Goal: Information Seeking & Learning: Compare options

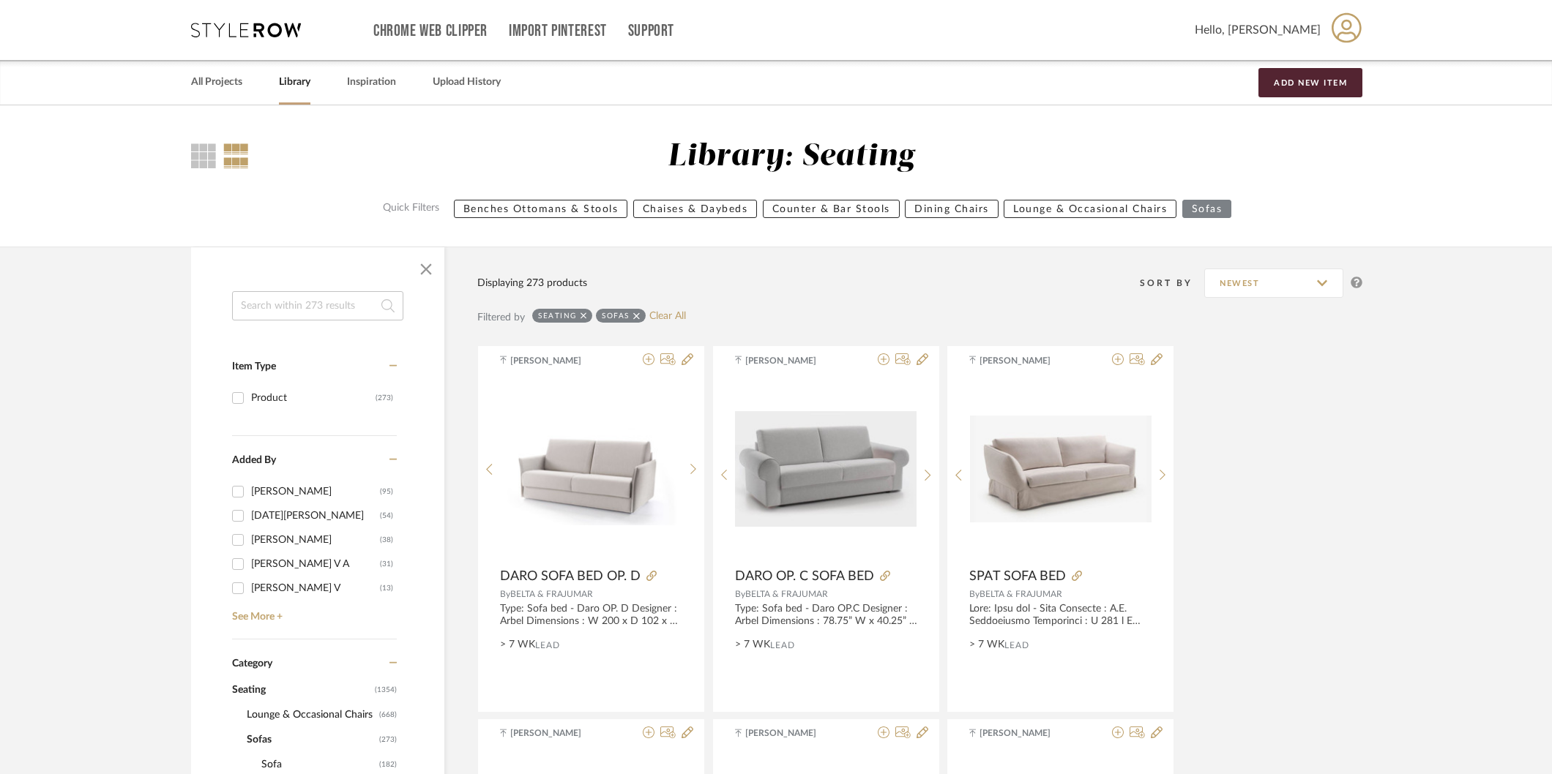
click at [344, 305] on input at bounding box center [317, 305] width 171 height 29
click at [633, 316] on icon at bounding box center [636, 316] width 7 height 10
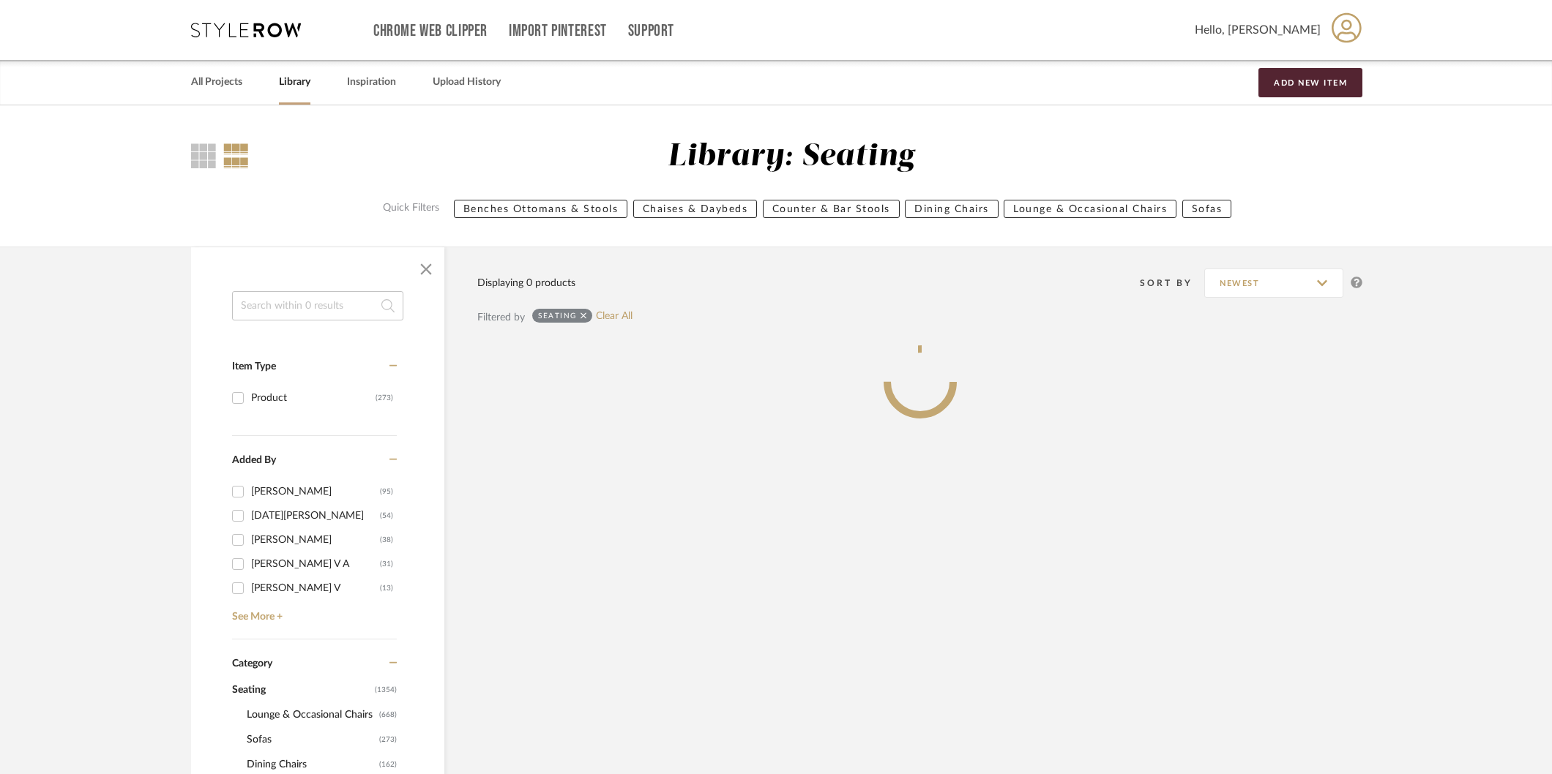
click at [582, 315] on icon at bounding box center [583, 316] width 7 height 7
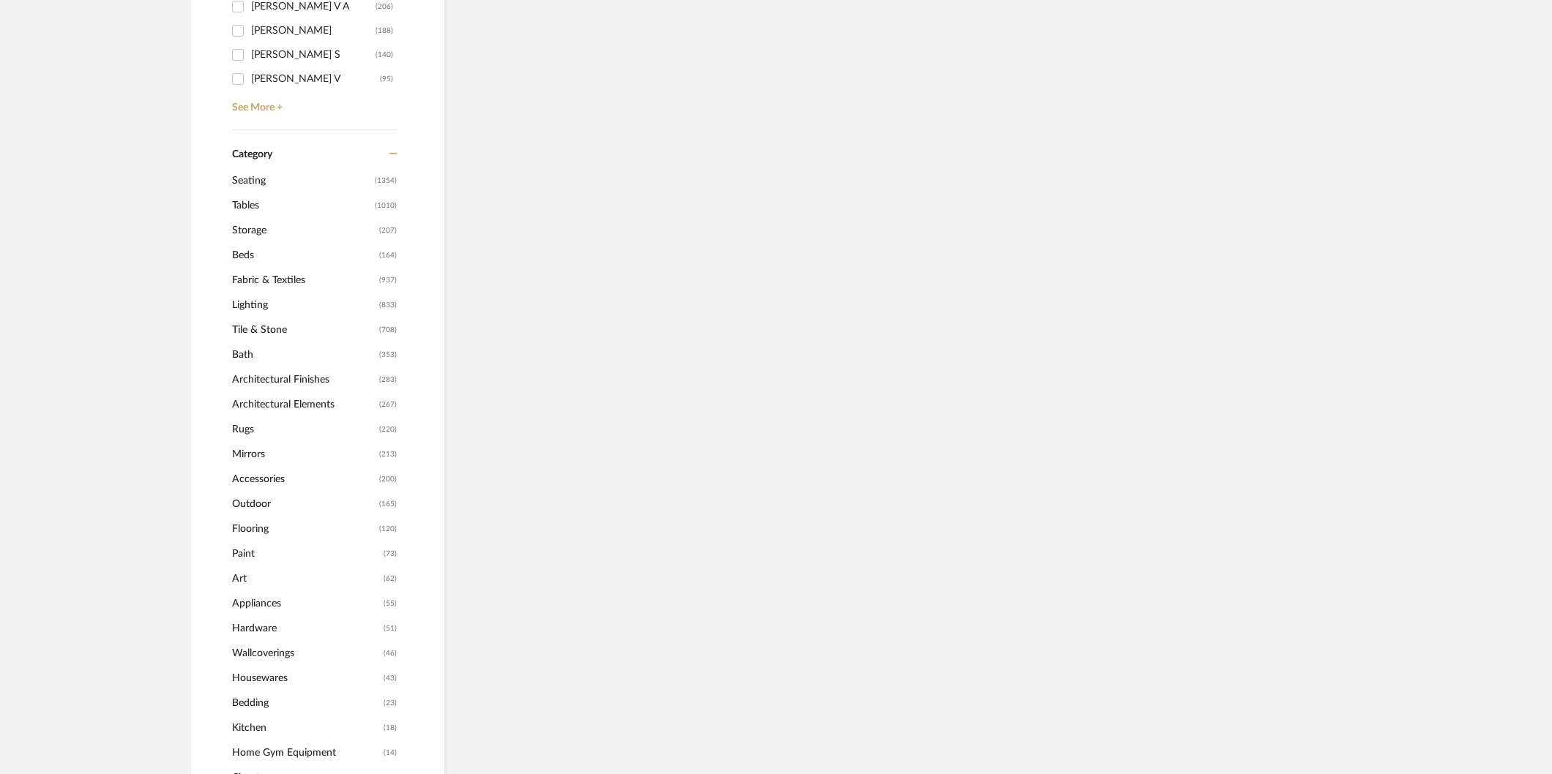
scroll to position [560, 0]
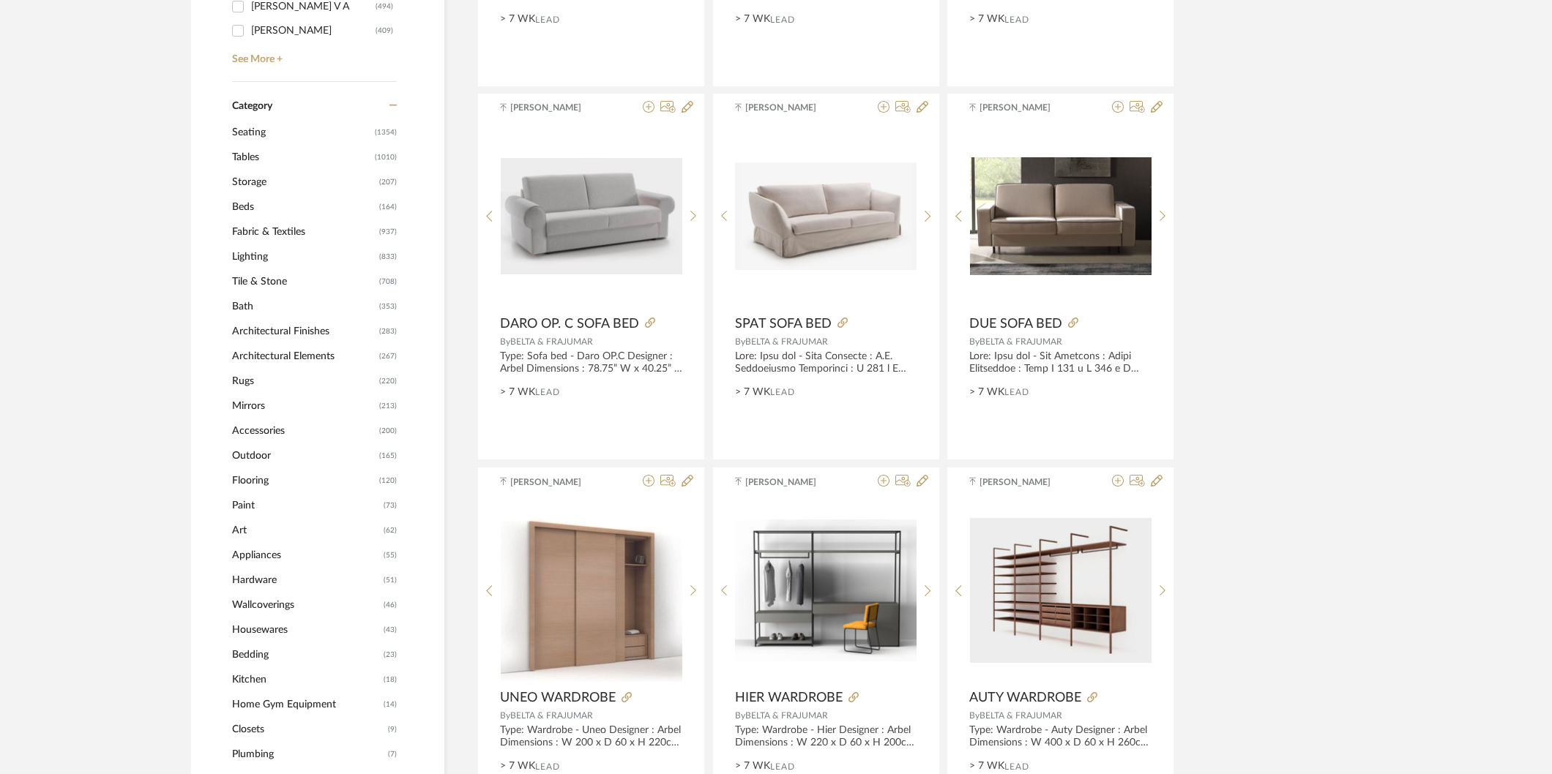
click at [256, 255] on span "Lighting" at bounding box center [303, 256] width 143 height 25
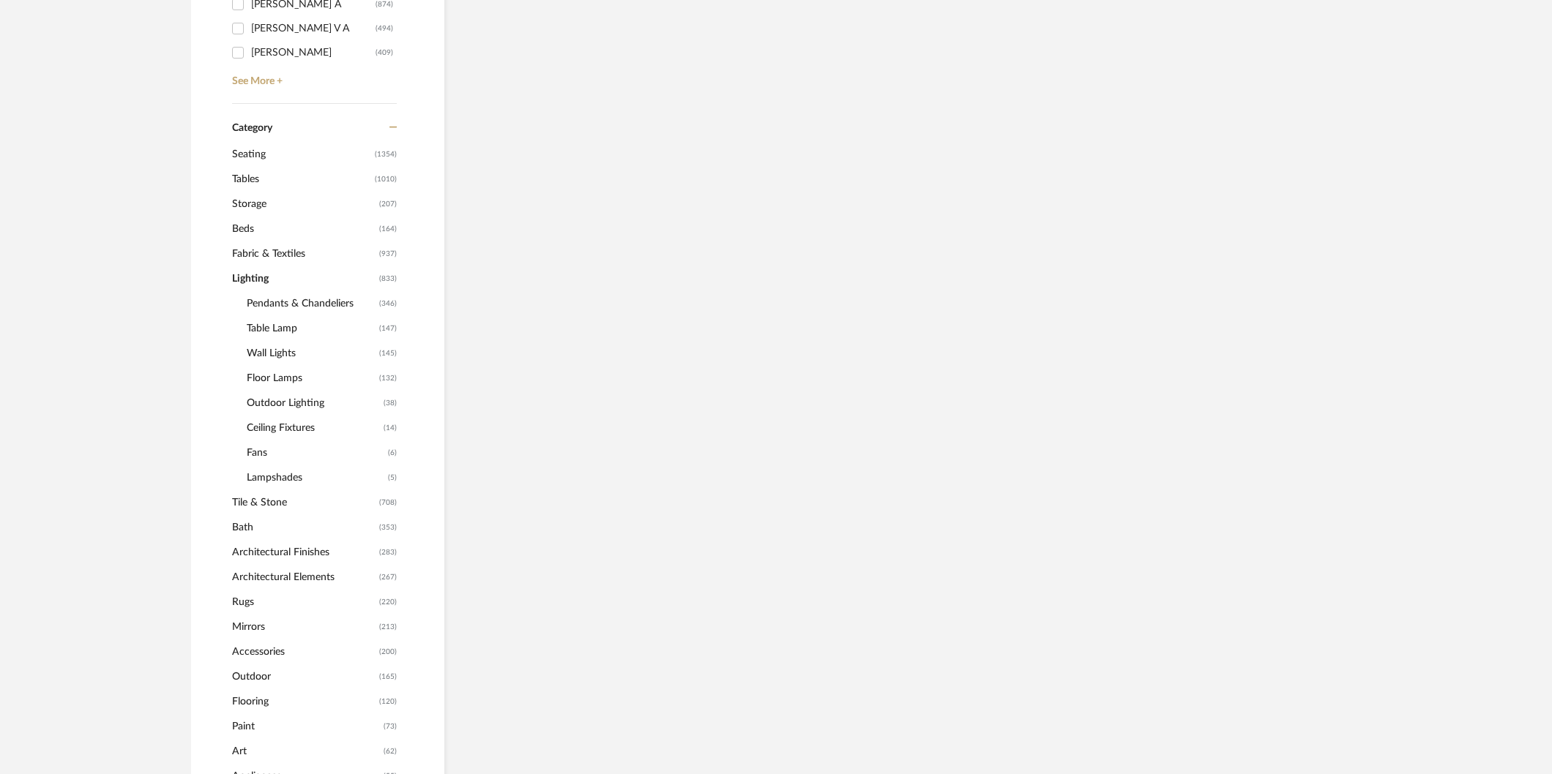
scroll to position [582, 0]
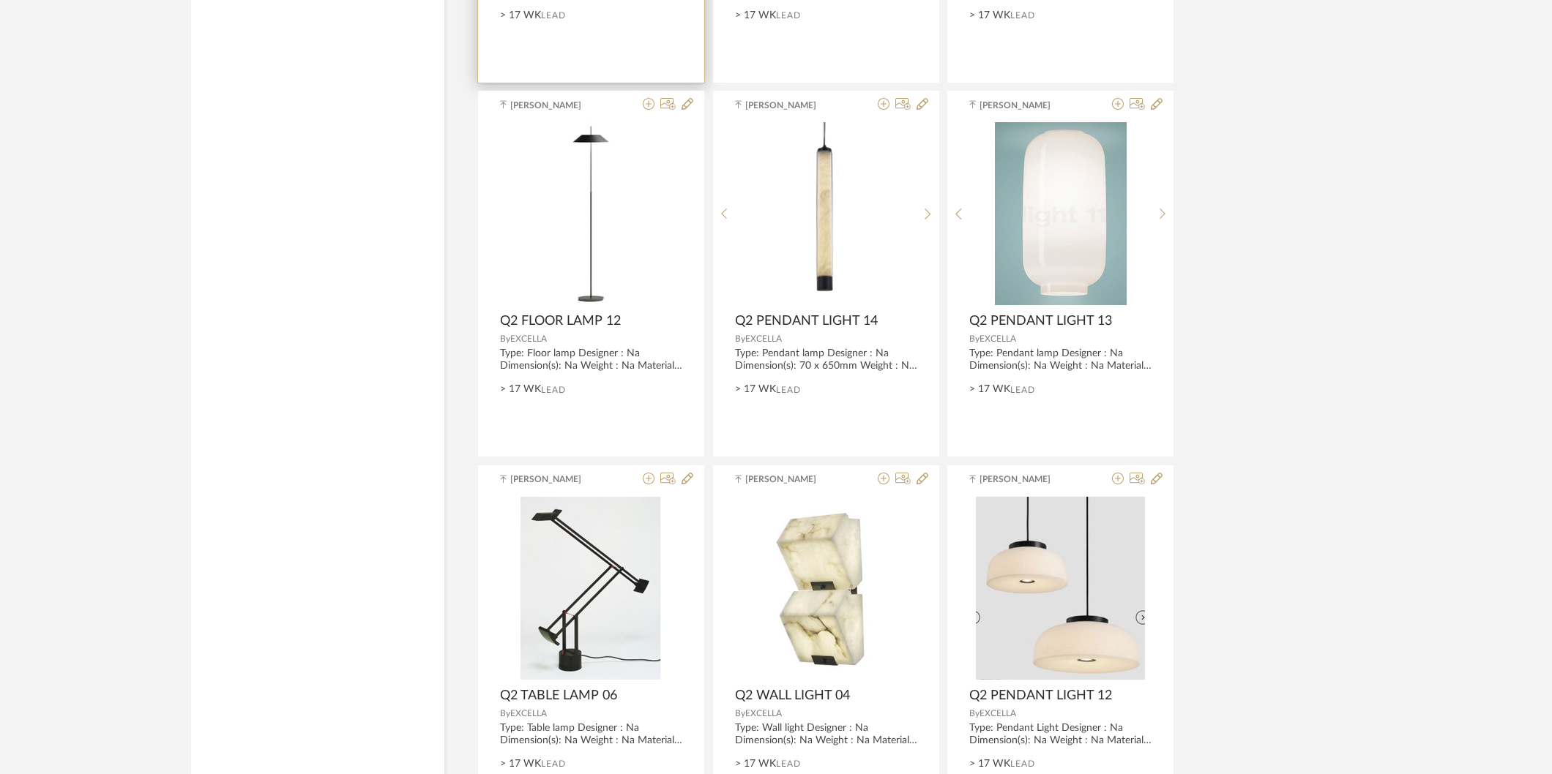
scroll to position [4212, 0]
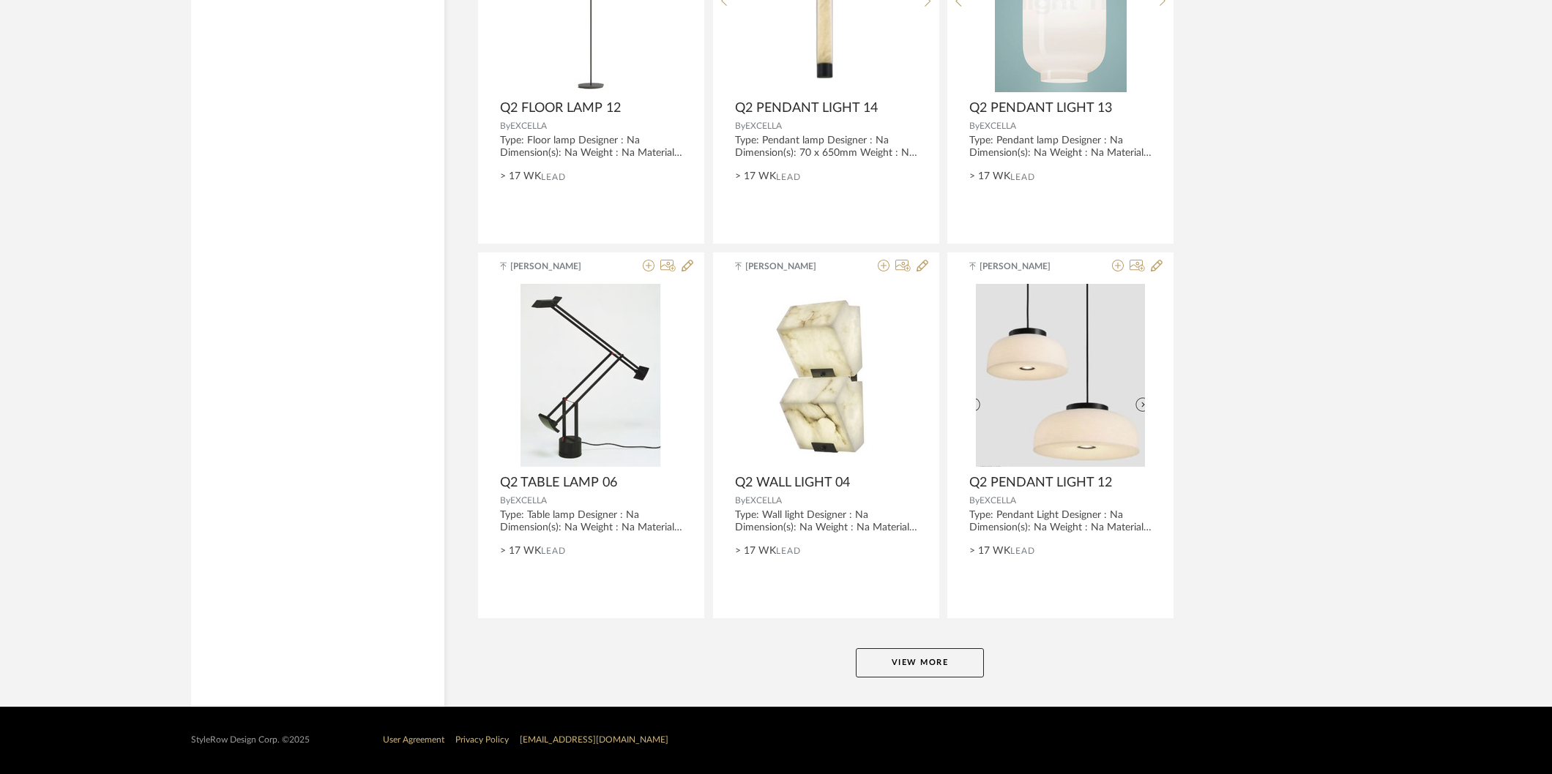
click at [913, 666] on button "View More" at bounding box center [920, 663] width 128 height 29
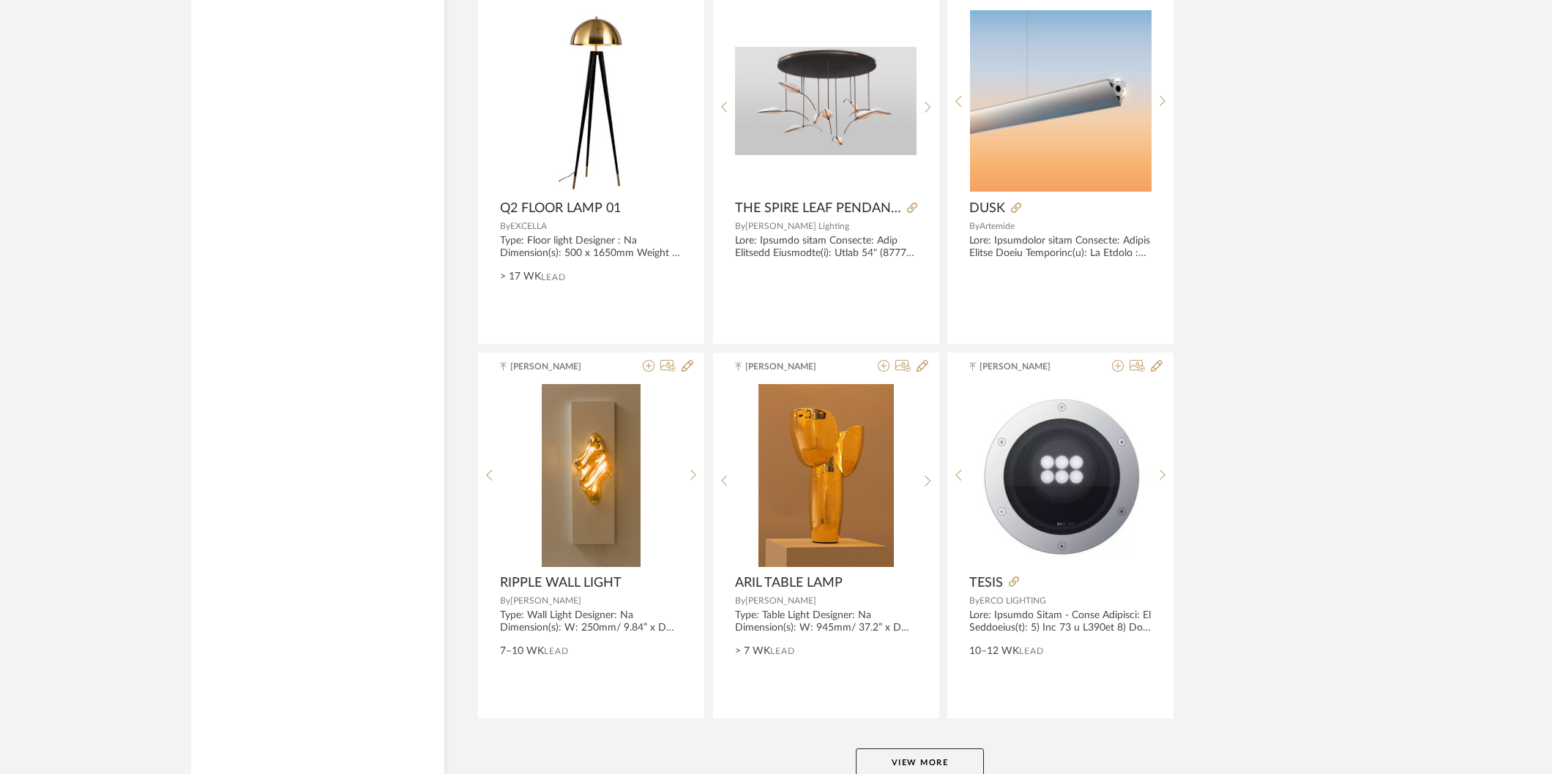
scroll to position [8707, 0]
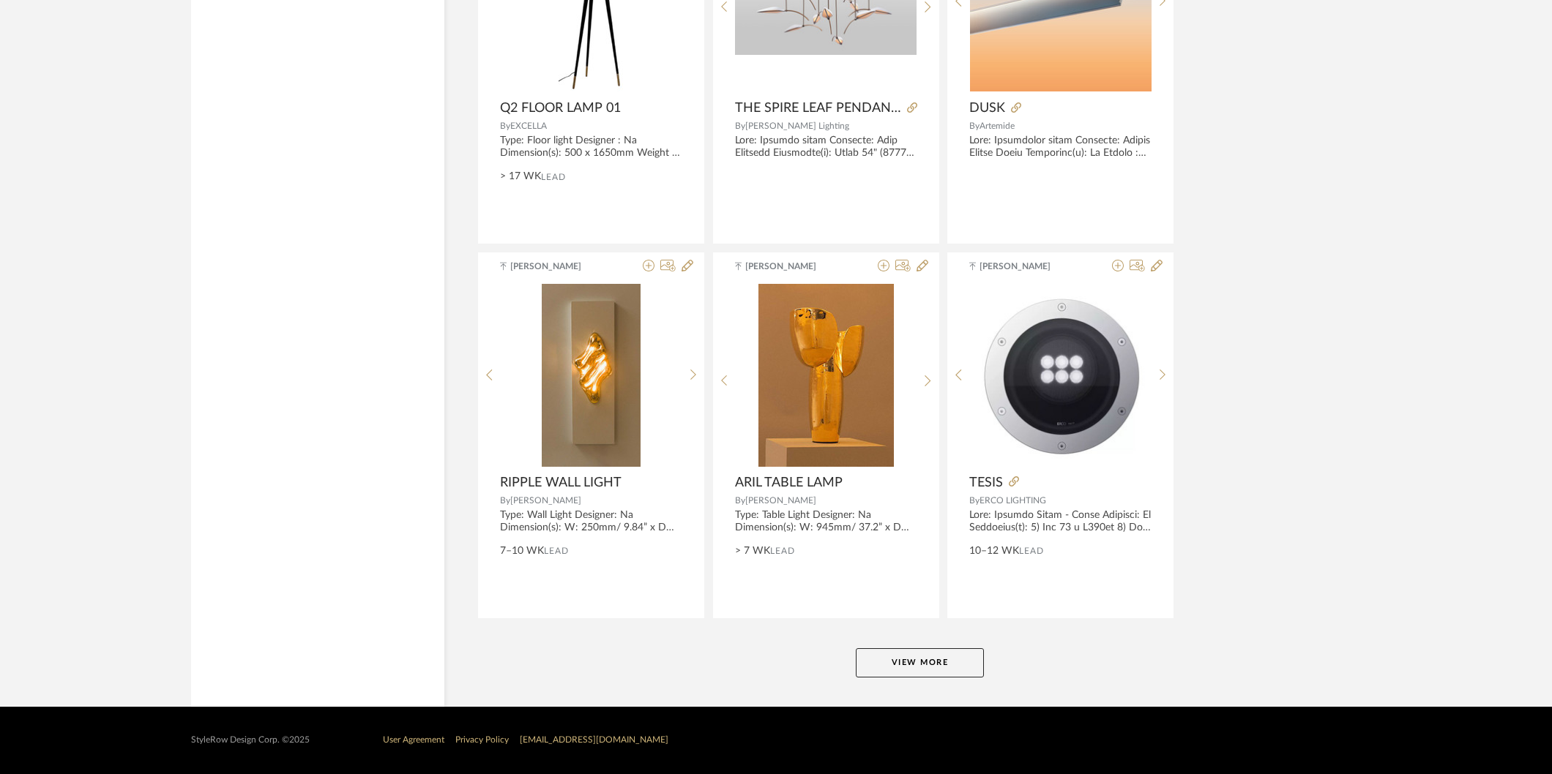
click at [959, 657] on button "View More" at bounding box center [920, 663] width 128 height 29
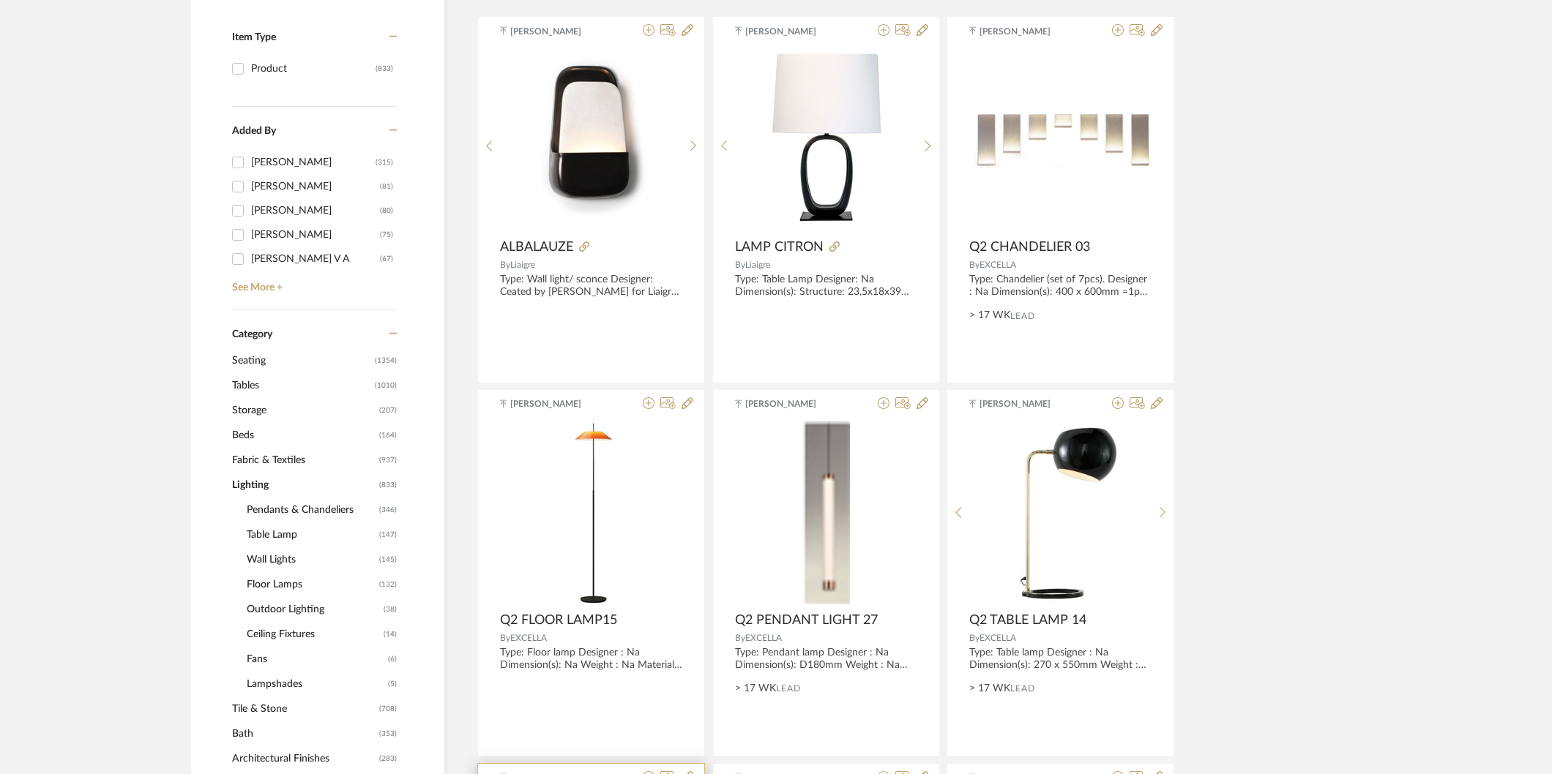
scroll to position [0, 0]
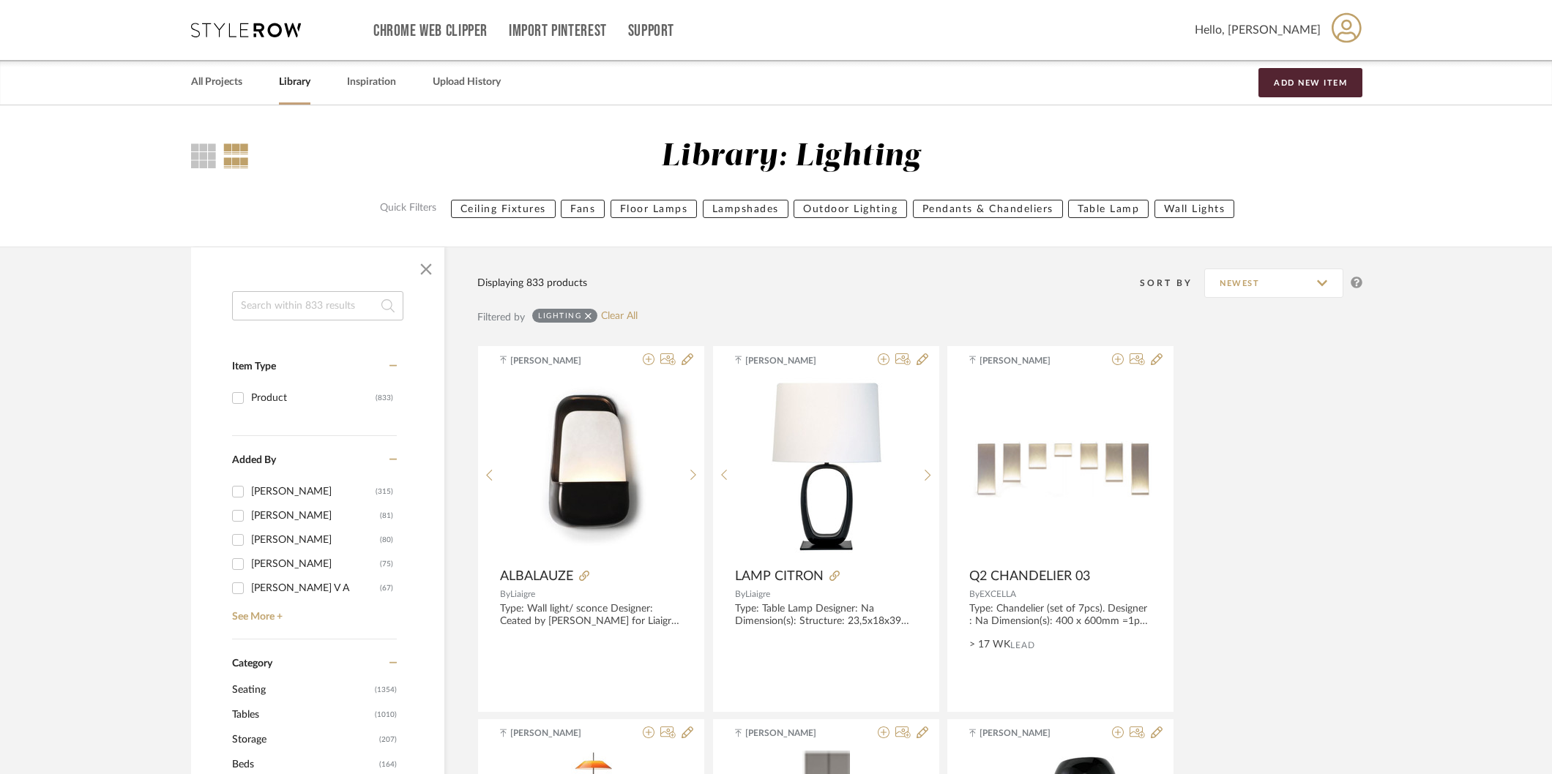
click at [298, 289] on div at bounding box center [317, 269] width 253 height 44
click at [304, 299] on input at bounding box center [317, 305] width 171 height 29
type input "ALABASTER"
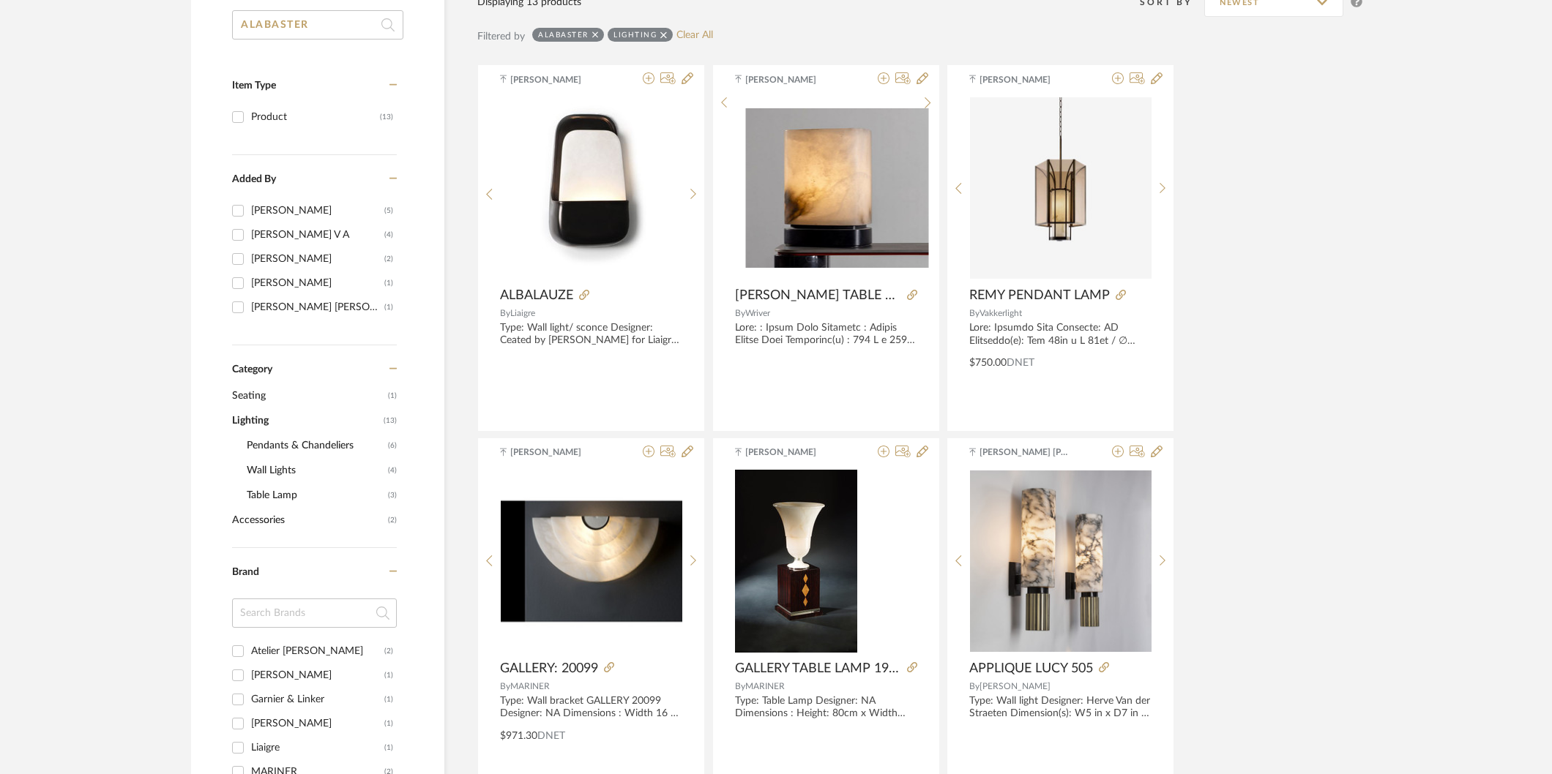
scroll to position [569, 0]
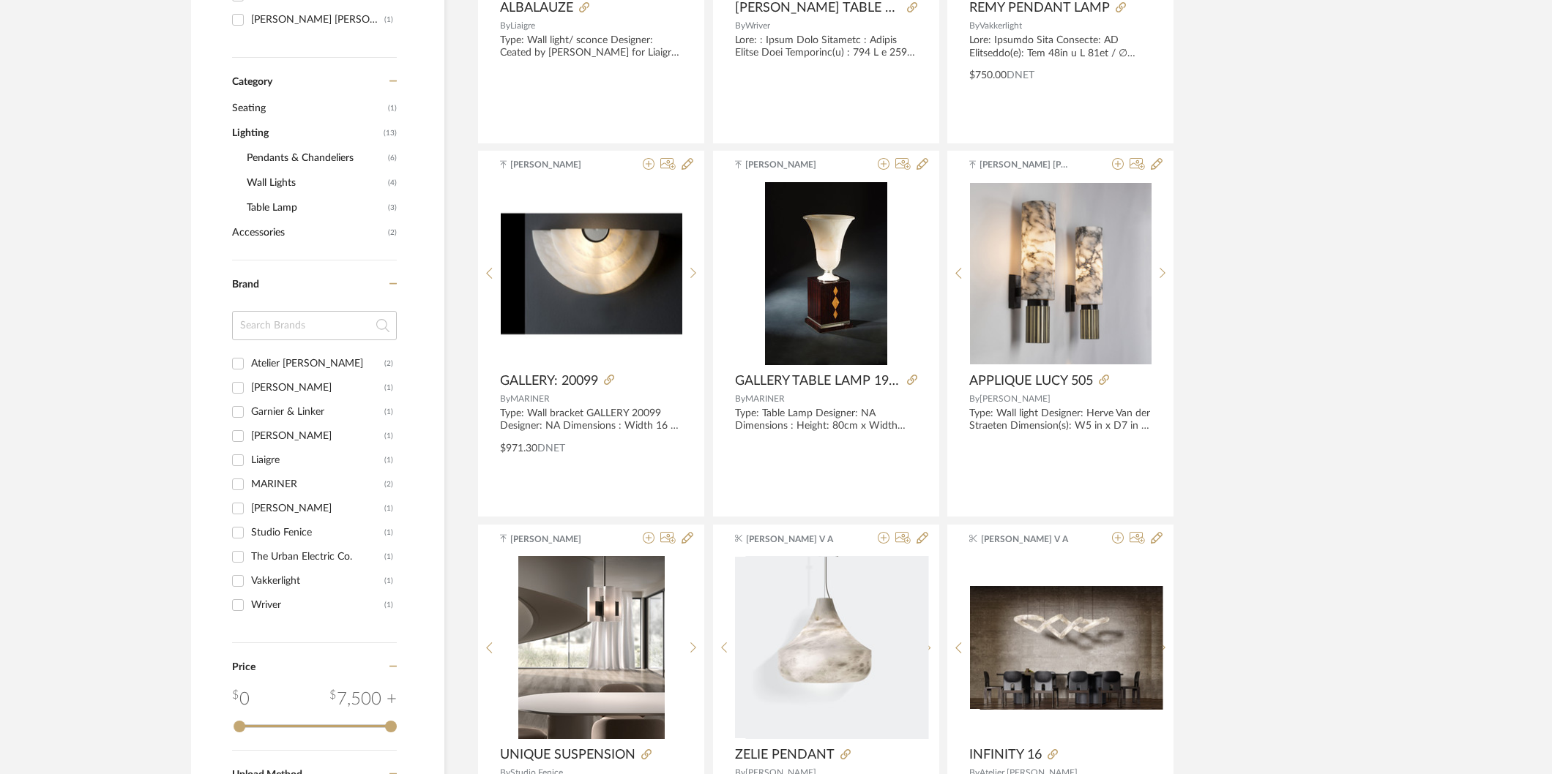
click at [1381, 472] on div "ALABASTER Item Type Product (13) Added By [PERSON_NAME] (5) [PERSON_NAME] V A (…" at bounding box center [776, 674] width 1214 height 1992
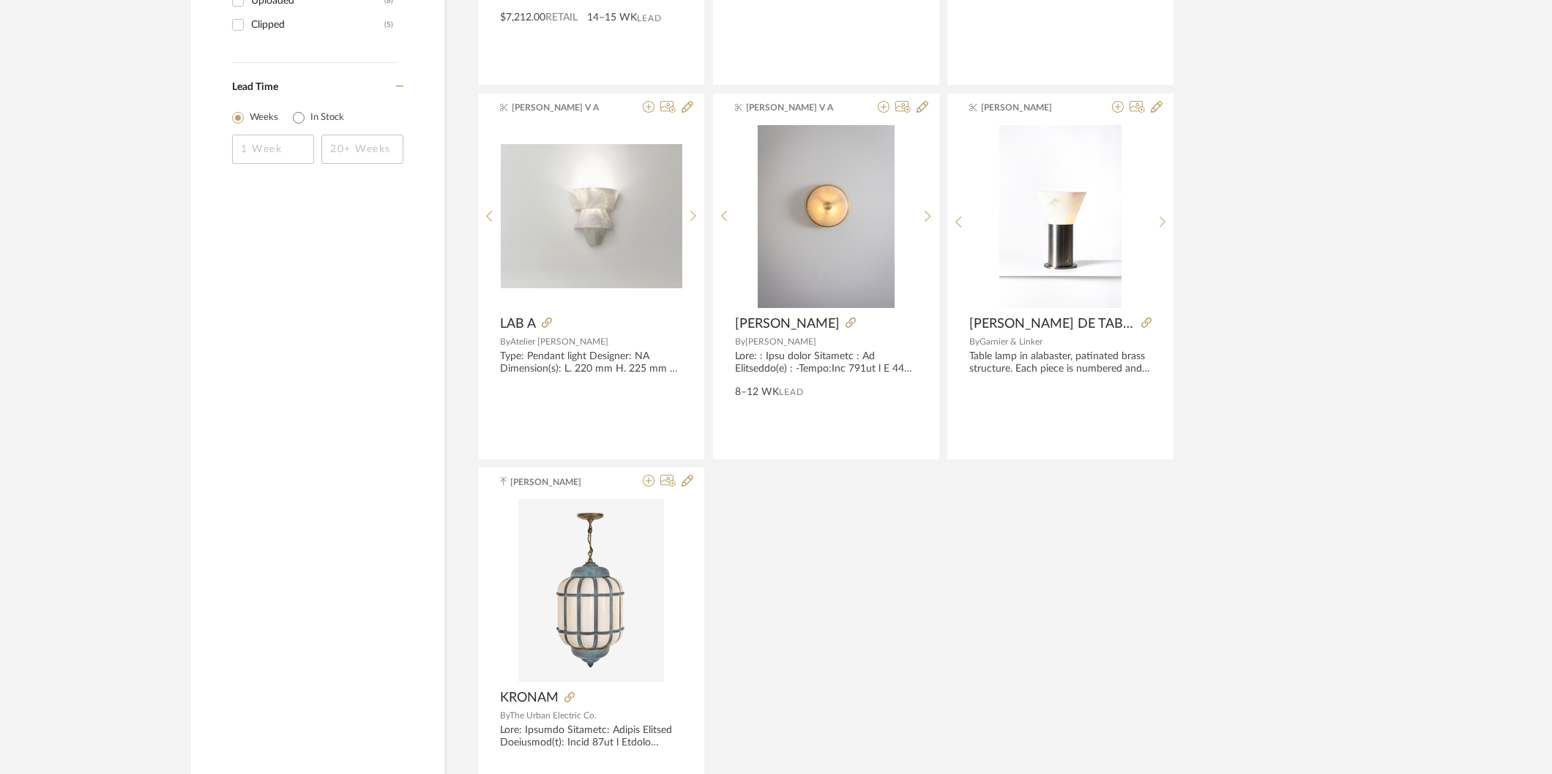
scroll to position [1369, 0]
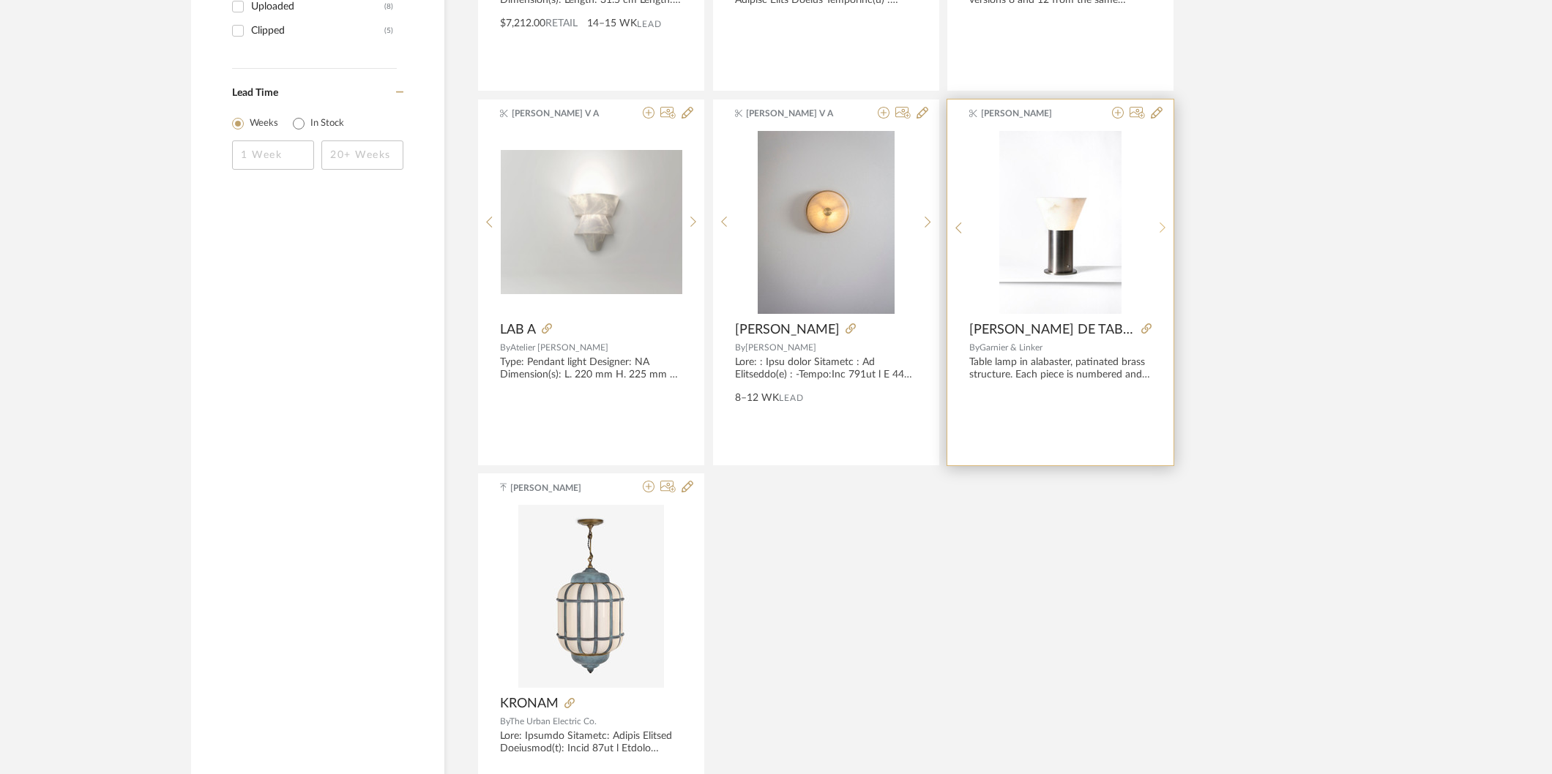
click at [1157, 225] on sr-next-btn at bounding box center [1162, 228] width 23 height 12
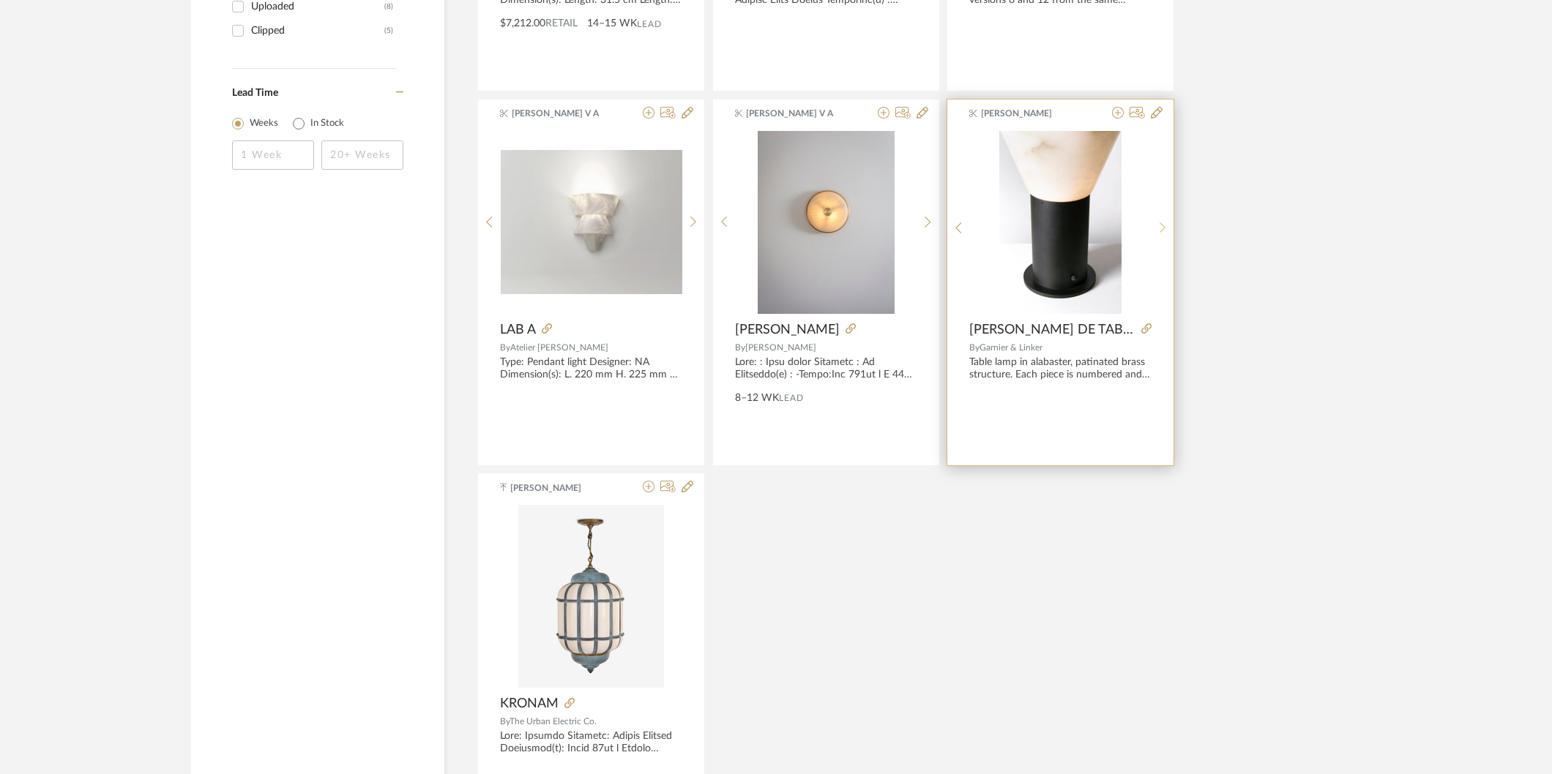
click at [1157, 225] on sr-next-btn at bounding box center [1162, 228] width 23 height 12
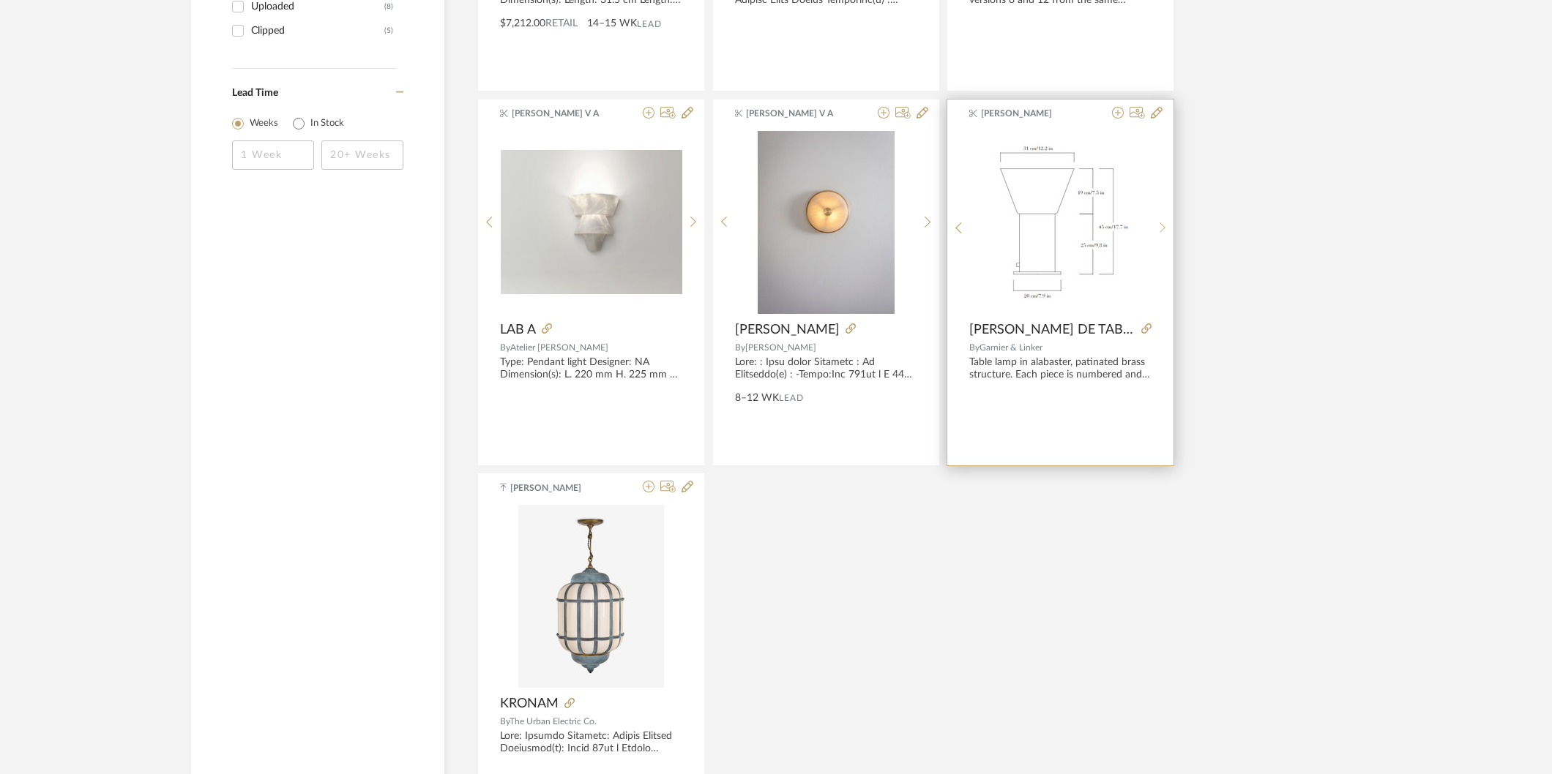
click at [1157, 225] on sr-next-btn at bounding box center [1162, 228] width 23 height 12
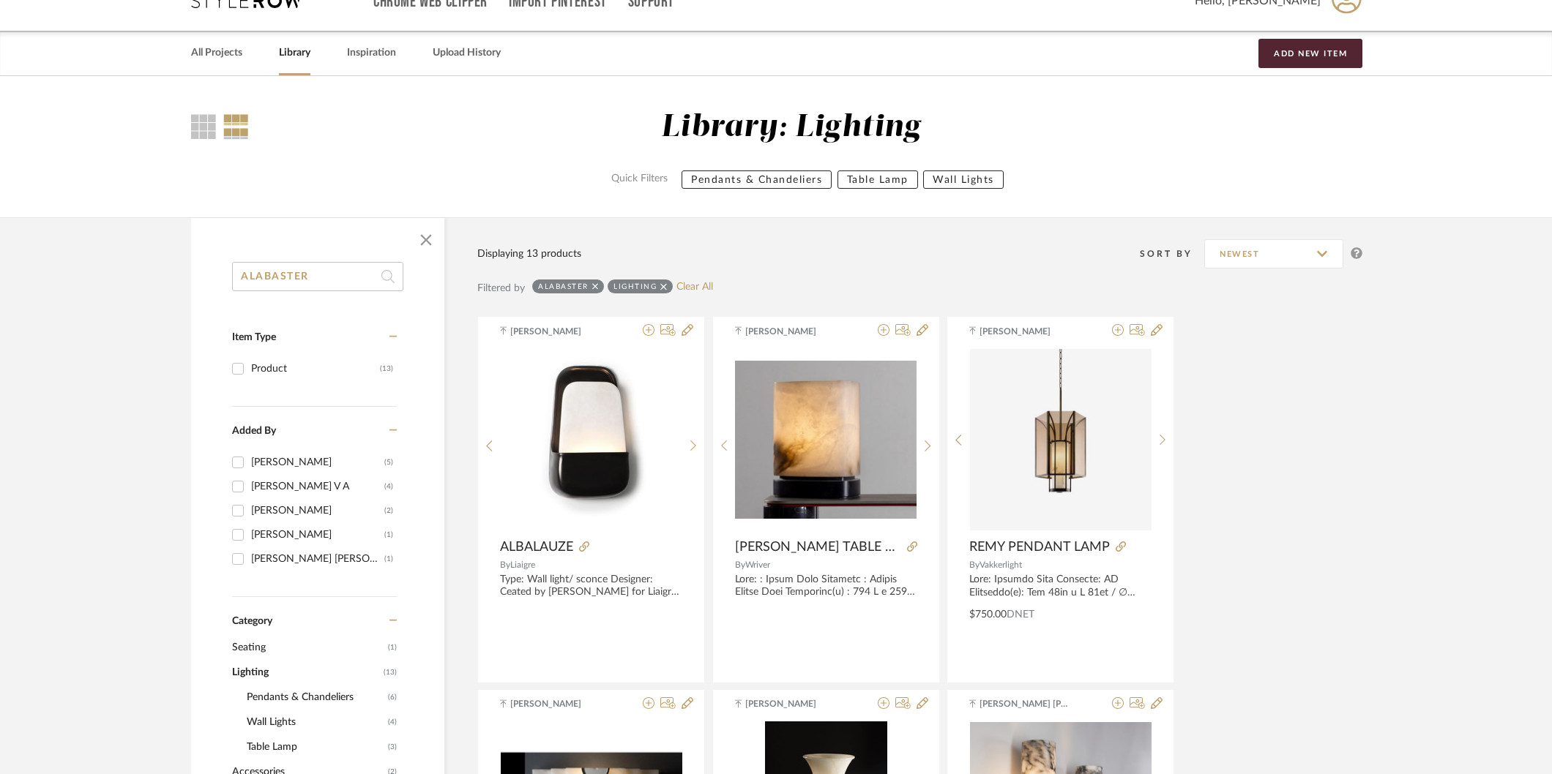
scroll to position [0, 0]
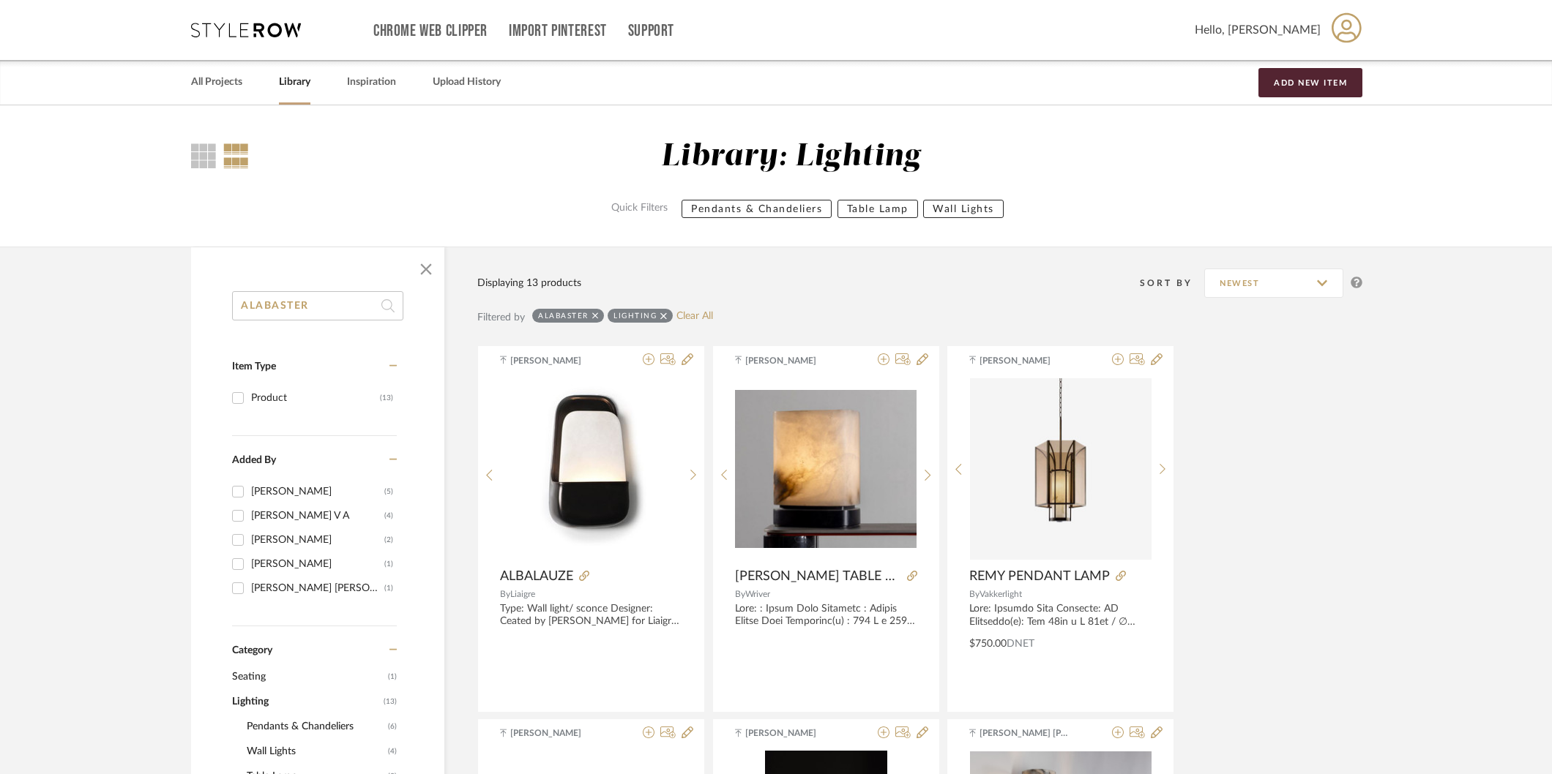
click at [594, 313] on icon at bounding box center [595, 316] width 7 height 7
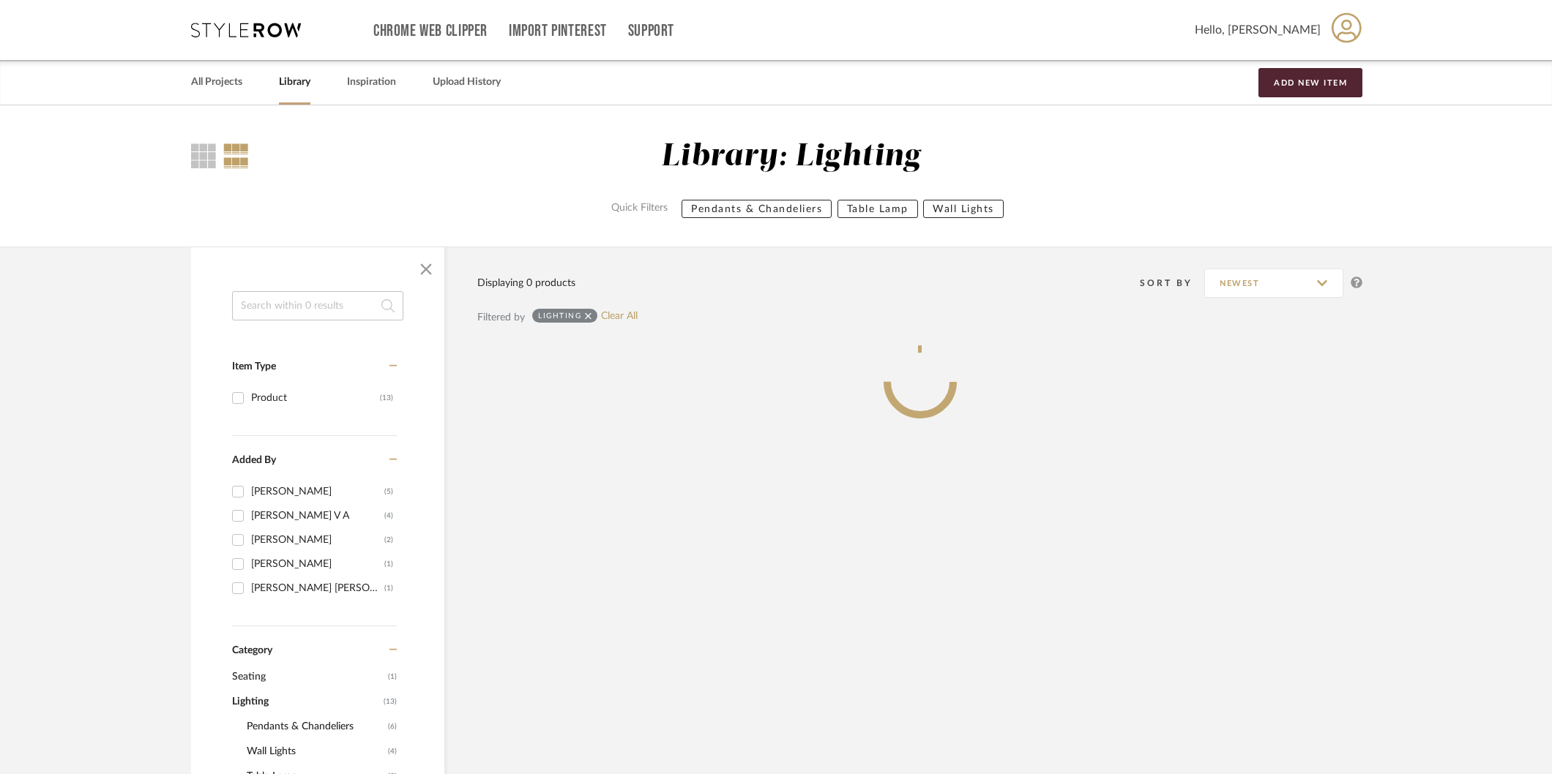
click at [344, 310] on input at bounding box center [317, 305] width 171 height 29
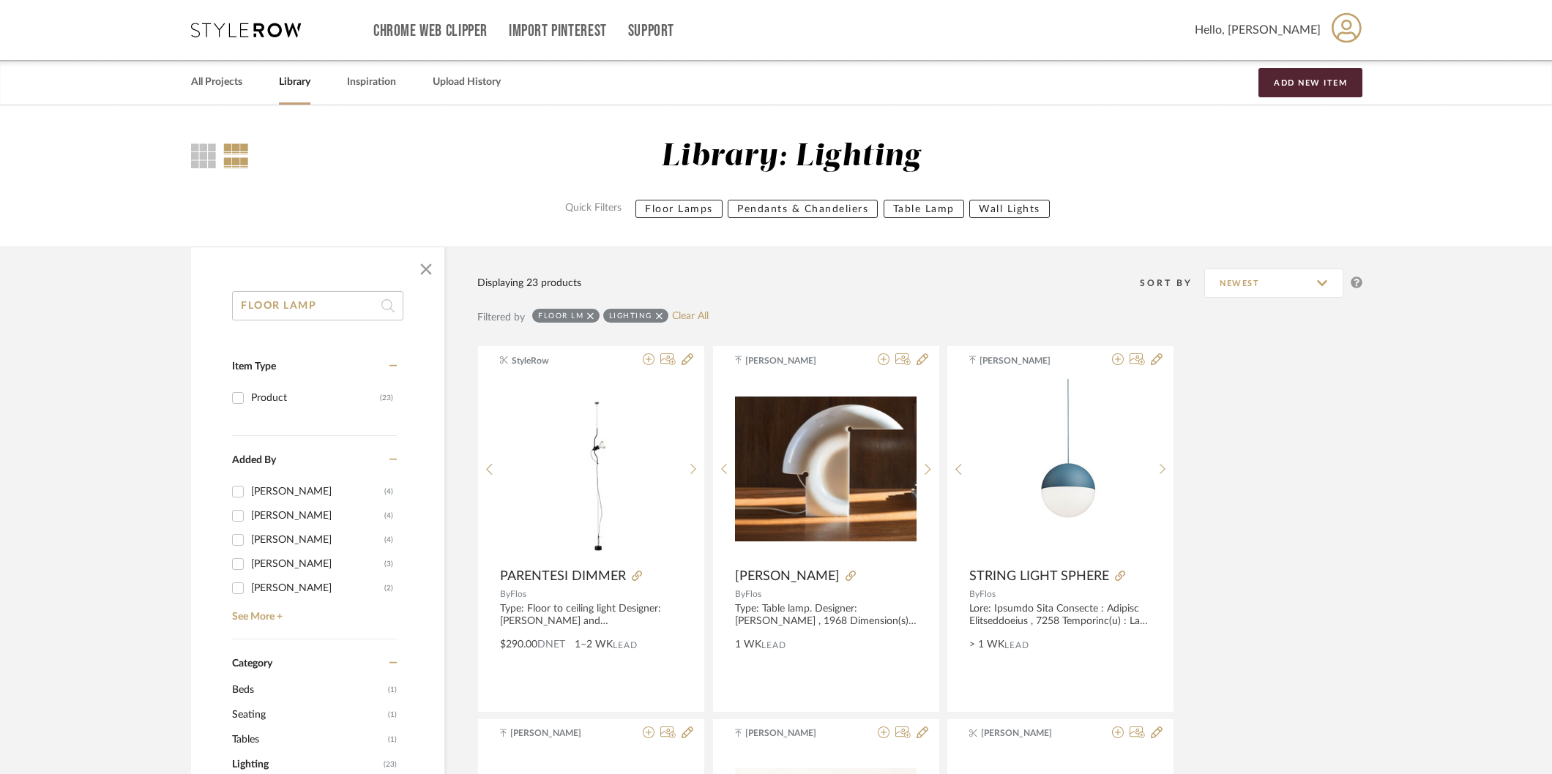
type input "FLOOR LAMP"
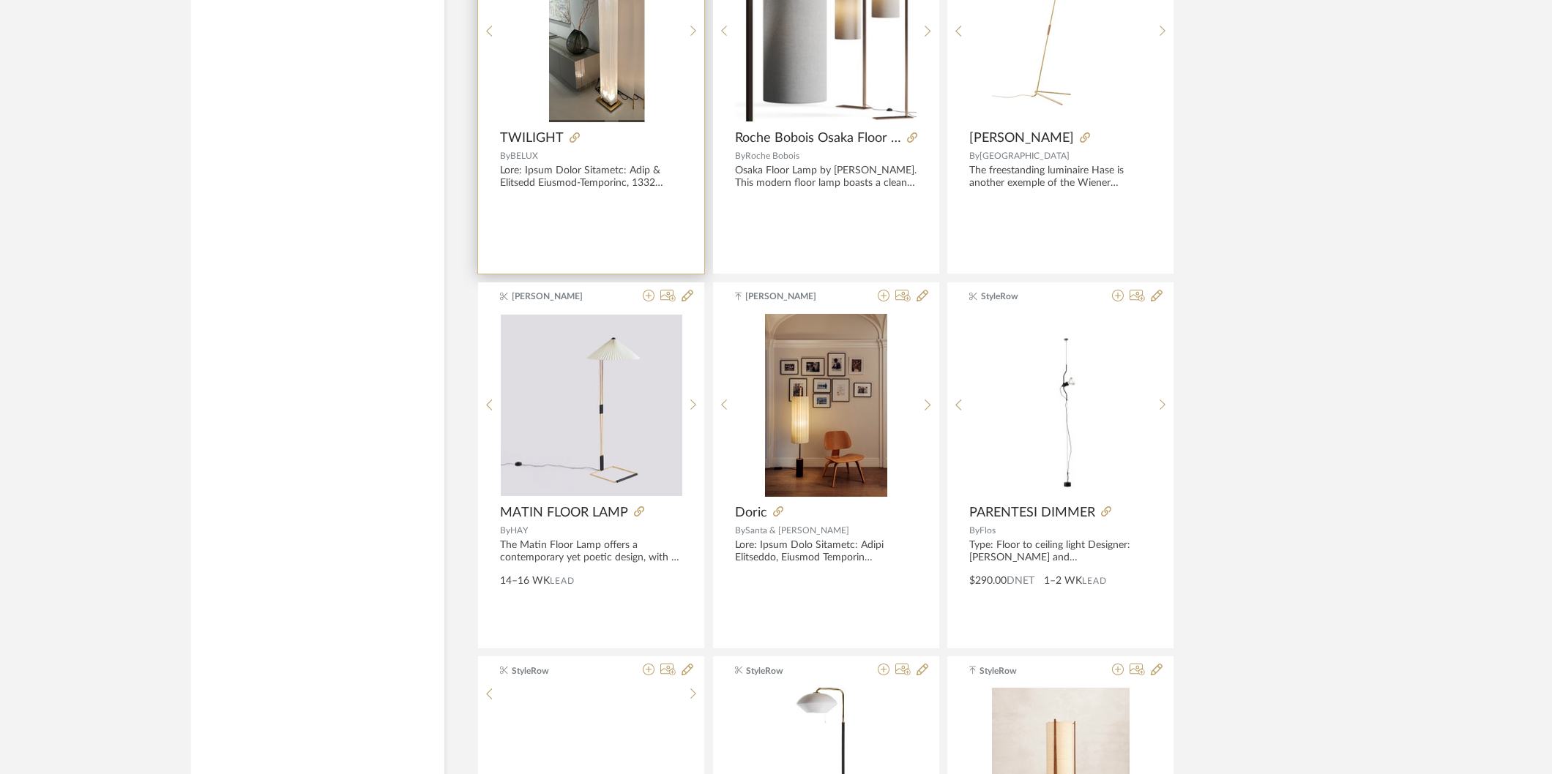
scroll to position [3253, 0]
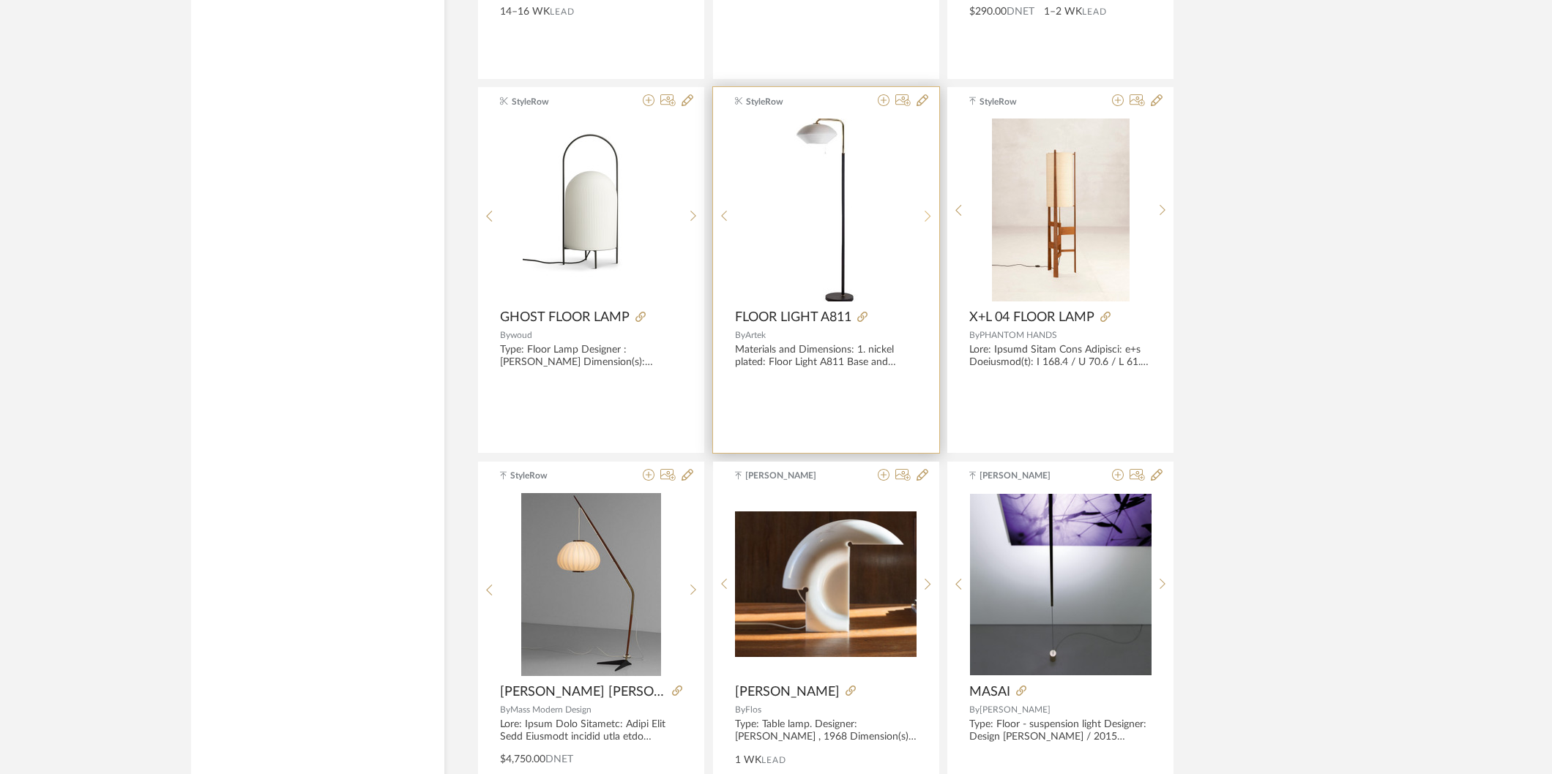
click at [925, 212] on icon at bounding box center [928, 216] width 7 height 12
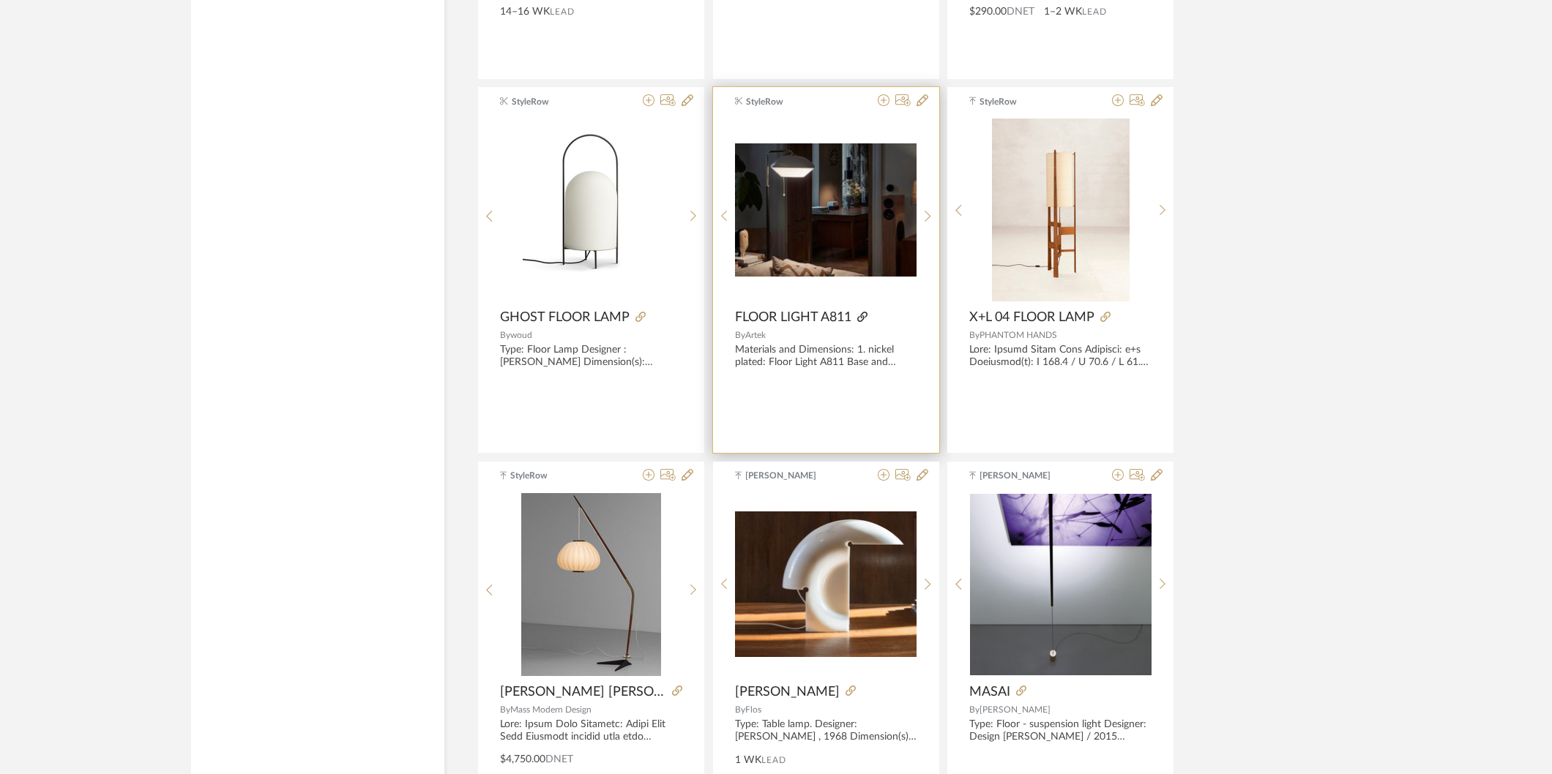
click at [862, 320] on icon at bounding box center [862, 317] width 10 height 10
